Goal: Task Accomplishment & Management: Complete application form

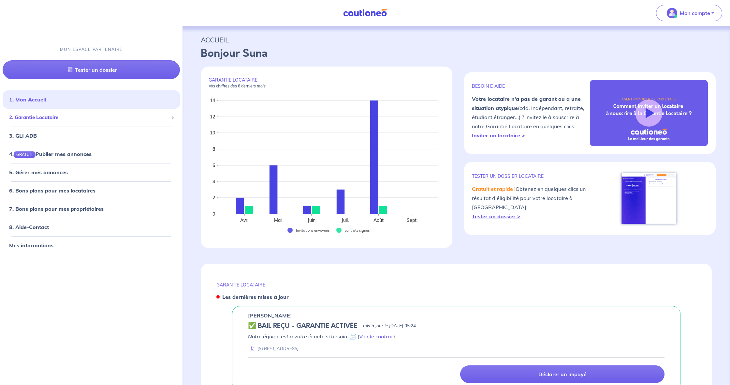
click at [49, 120] on span "2. Garantie Locataire" at bounding box center [88, 117] width 159 height 7
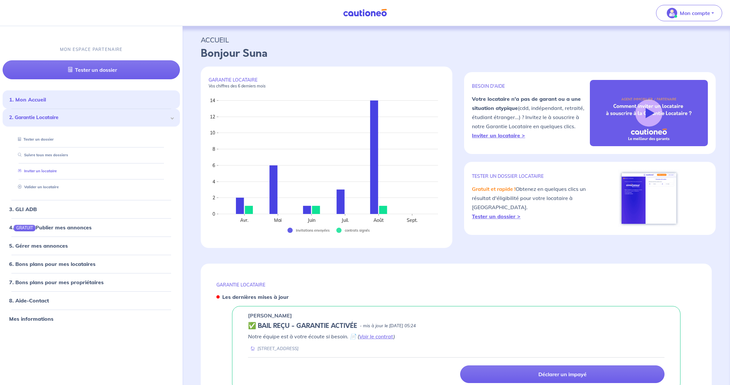
click at [57, 169] on link "Inviter un locataire" at bounding box center [35, 171] width 41 height 5
select select "FR"
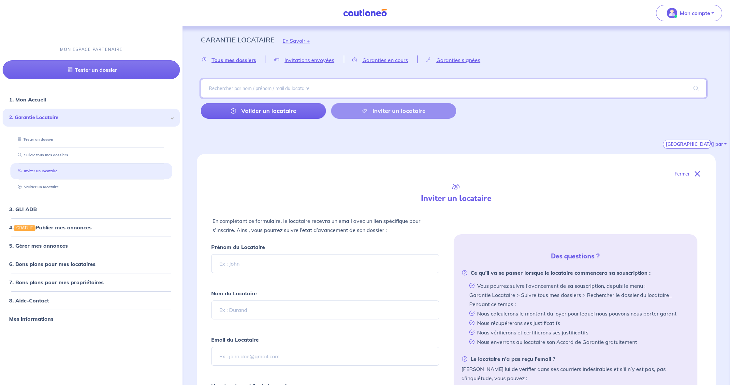
click at [275, 84] on input "search" at bounding box center [454, 88] width 506 height 19
drag, startPoint x: 391, startPoint y: 144, endPoint x: 396, endPoint y: 140, distance: 6.5
click at [391, 143] on div "[GEOGRAPHIC_DATA] par" at bounding box center [456, 136] width 511 height 25
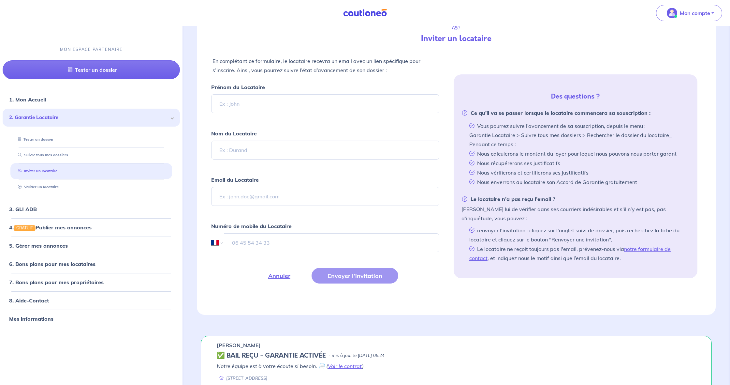
scroll to position [162, 0]
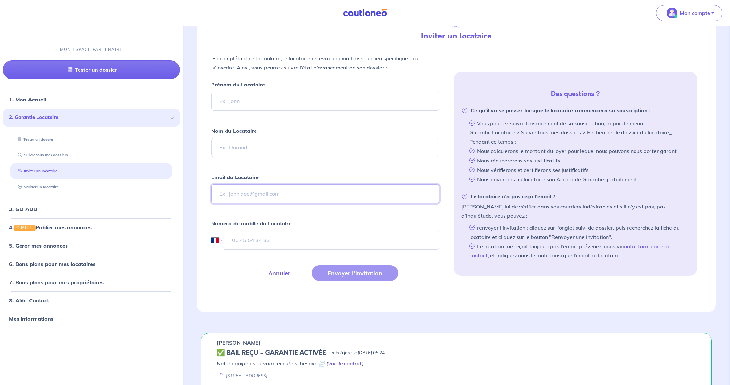
paste input "[EMAIL_ADDRESS][DOMAIN_NAME]"
type input "[EMAIL_ADDRESS][DOMAIN_NAME]"
click at [254, 105] on input "Prénom du Locataire" at bounding box center [325, 101] width 228 height 19
type input "Ozlem"
type input "Soylu"
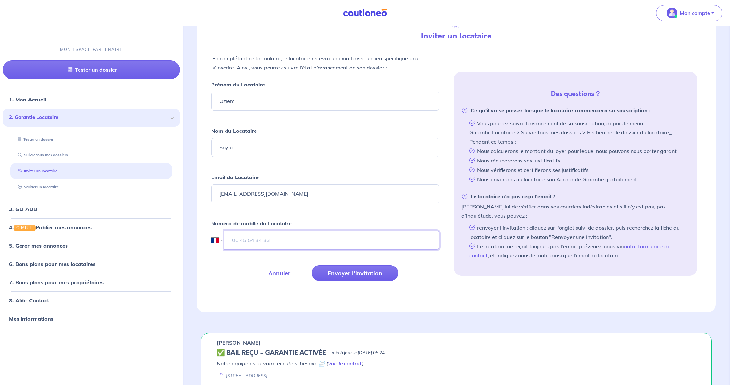
scroll to position [163, 0]
click at [257, 232] on input "tel" at bounding box center [331, 239] width 215 height 19
type input "07 82 81 97 93"
click at [369, 272] on button "Envoyer l’invitation" at bounding box center [355, 273] width 87 height 16
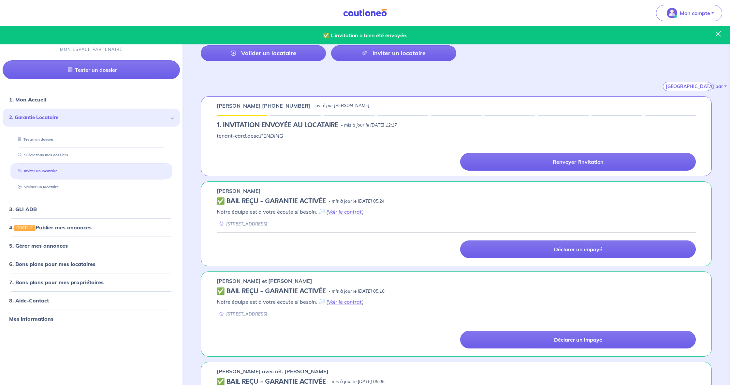
scroll to position [60, 0]
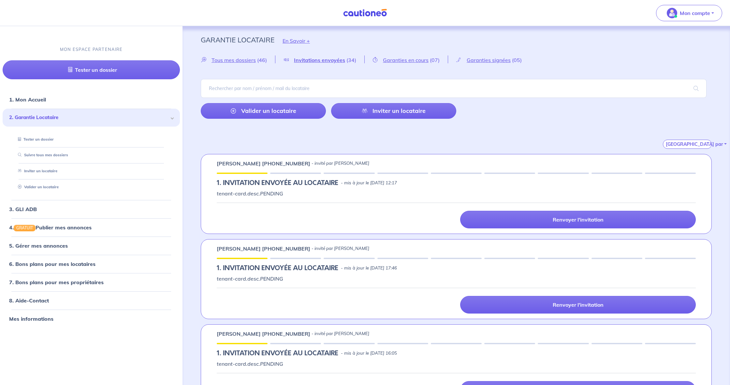
drag, startPoint x: 629, startPoint y: 120, endPoint x: 626, endPoint y: 118, distance: 3.5
click at [628, 119] on div "Tous mes dossiers (46) Invitations envoyées (34) Garanties en cours (07) Garant…" at bounding box center [456, 101] width 542 height 93
click at [426, 84] on input "search" at bounding box center [454, 88] width 506 height 19
click at [509, 15] on nav "Mon compte MON ESPACE PARTENAIRE Tester un dossier 1. Mon Accueil 2. Garantie L…" at bounding box center [365, 13] width 730 height 26
click at [110, 19] on nav "Mon compte MON ESPACE PARTENAIRE Tester un dossier 1. Mon Accueil 2. Garantie L…" at bounding box center [365, 13] width 730 height 26
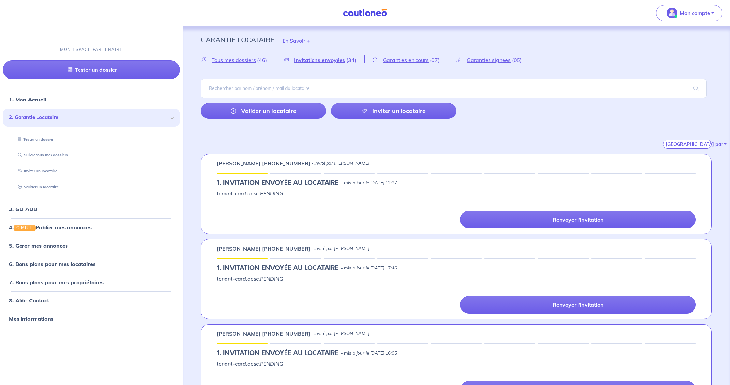
click at [168, 14] on nav "Mon compte MON ESPACE PARTENAIRE Tester un dossier 1. Mon Accueil 2. Garantie L…" at bounding box center [365, 13] width 730 height 26
click at [594, 20] on nav "Mon compte MON ESPACE PARTENAIRE Tester un dossier 1. Mon Accueil 2. Garantie L…" at bounding box center [365, 13] width 730 height 26
drag, startPoint x: 135, startPoint y: 19, endPoint x: 306, endPoint y: 18, distance: 171.2
click at [135, 19] on nav "Mon compte MON ESPACE PARTENAIRE Tester un dossier 1. Mon Accueil 2. Garantie L…" at bounding box center [365, 13] width 730 height 26
click at [382, 11] on img at bounding box center [365, 13] width 49 height 8
